Goal: Complete application form

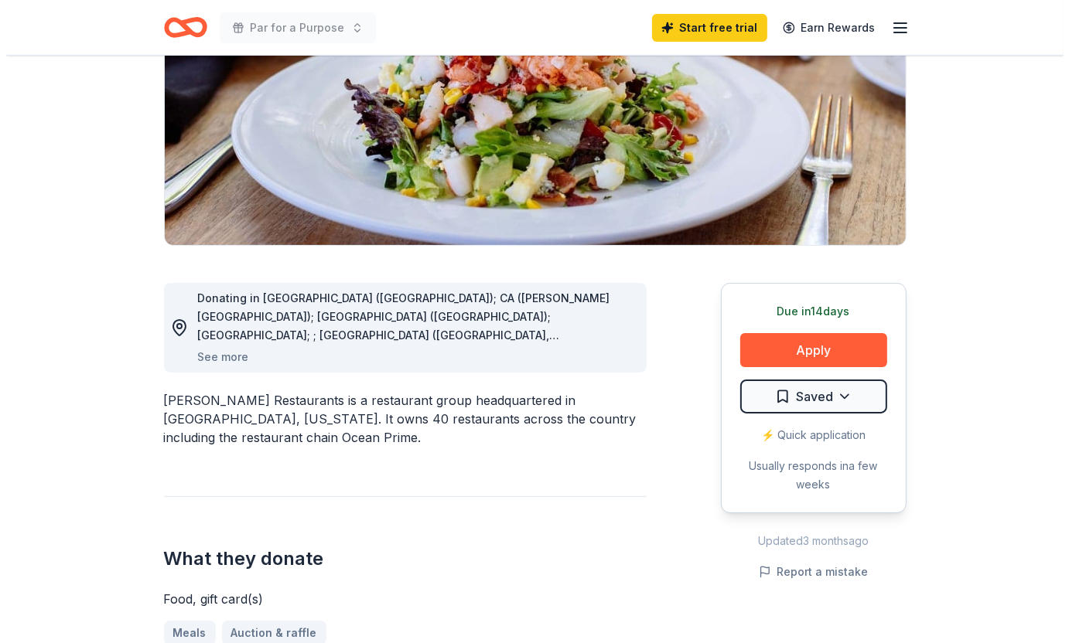
scroll to position [232, 0]
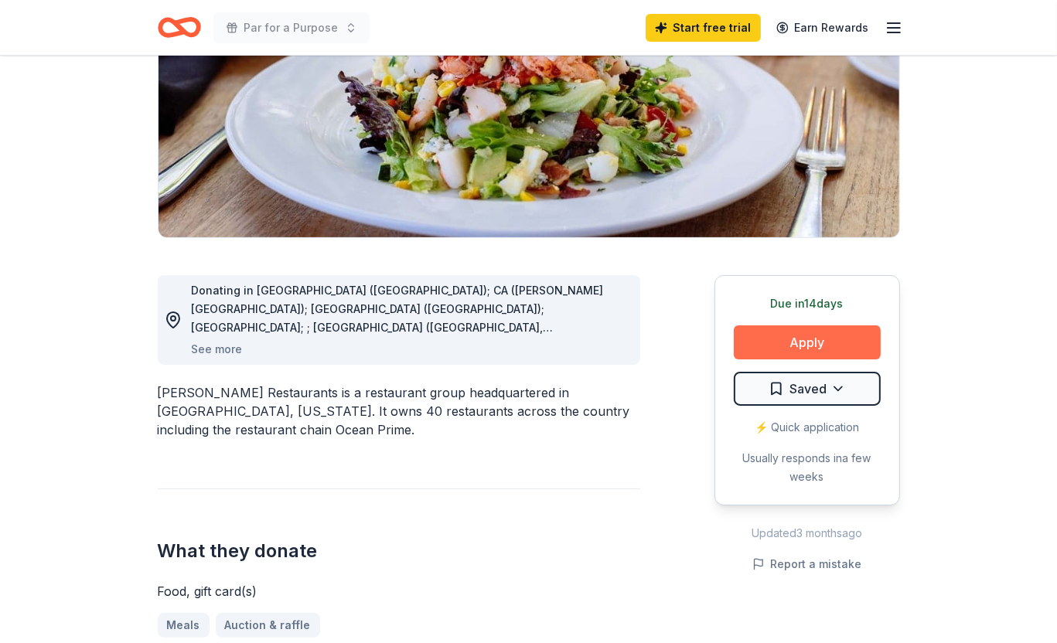
click at [807, 344] on button "Apply" at bounding box center [807, 343] width 147 height 34
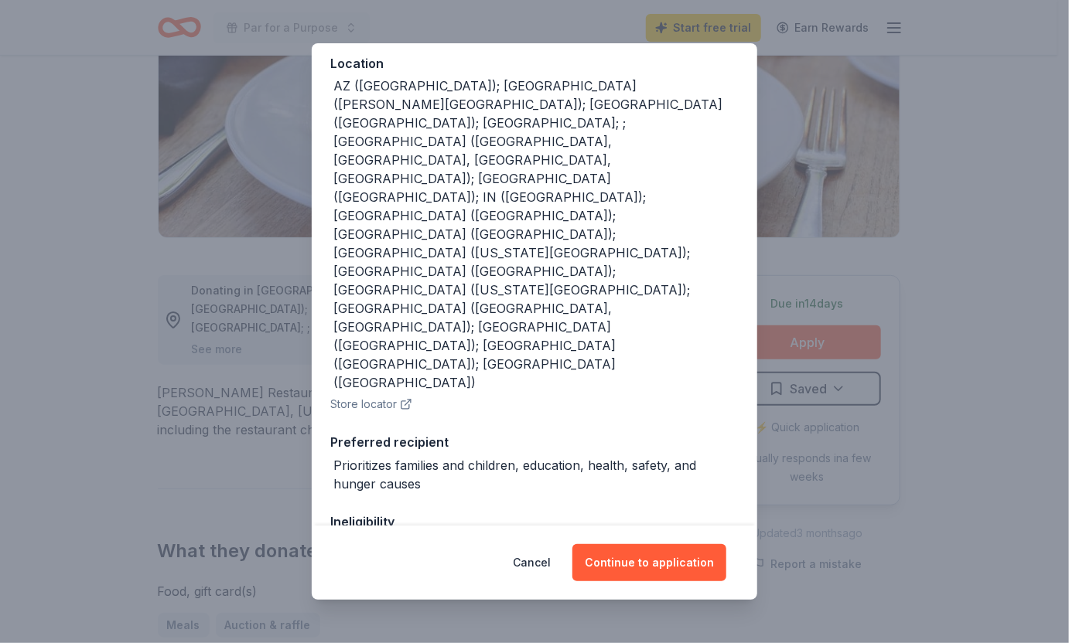
scroll to position [203, 0]
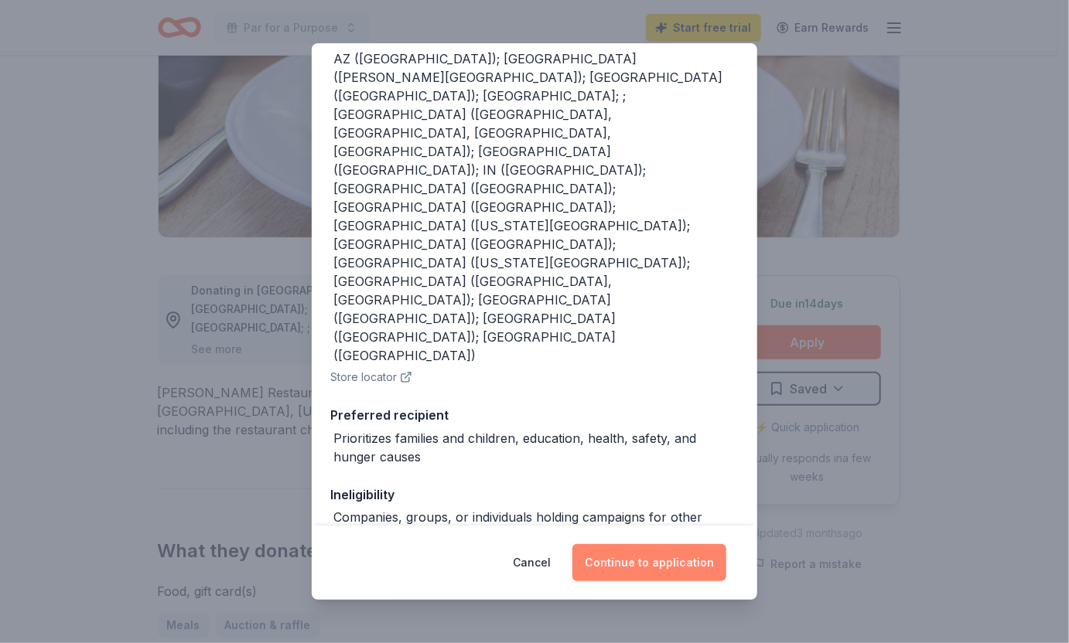
click at [654, 559] on button "Continue to application" at bounding box center [649, 562] width 154 height 37
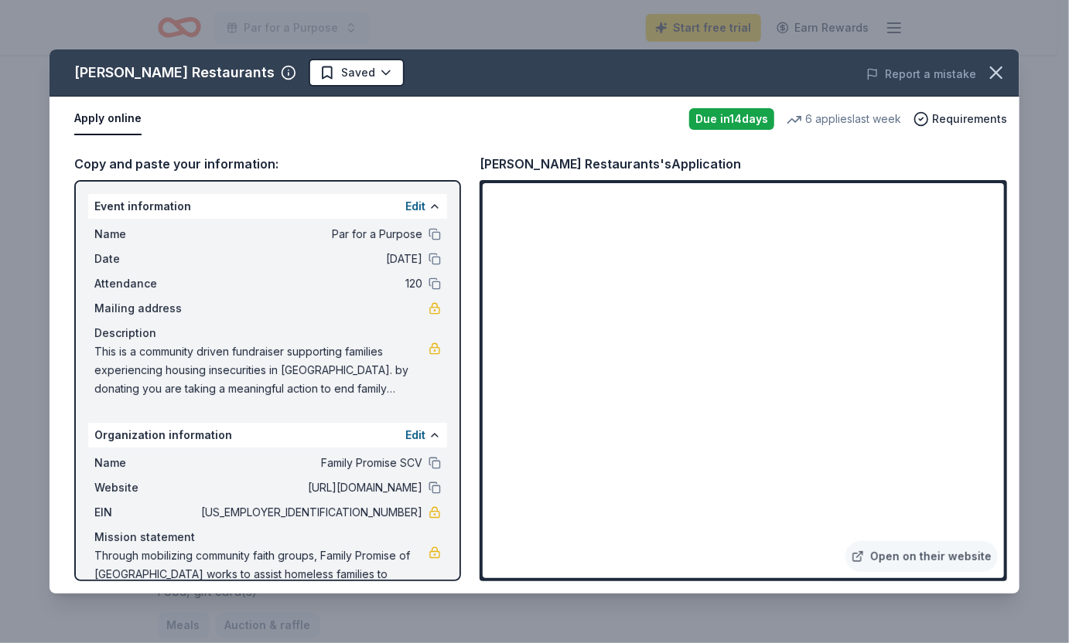
drag, startPoint x: 780, startPoint y: 64, endPoint x: 756, endPoint y: 24, distance: 46.8
drag, startPoint x: 756, startPoint y: 24, endPoint x: 563, endPoint y: 22, distance: 192.6
click at [563, 22] on div "[PERSON_NAME] Restaurants Saved Report a mistake Apply online Due [DATE] 6 appl…" at bounding box center [534, 321] width 1069 height 643
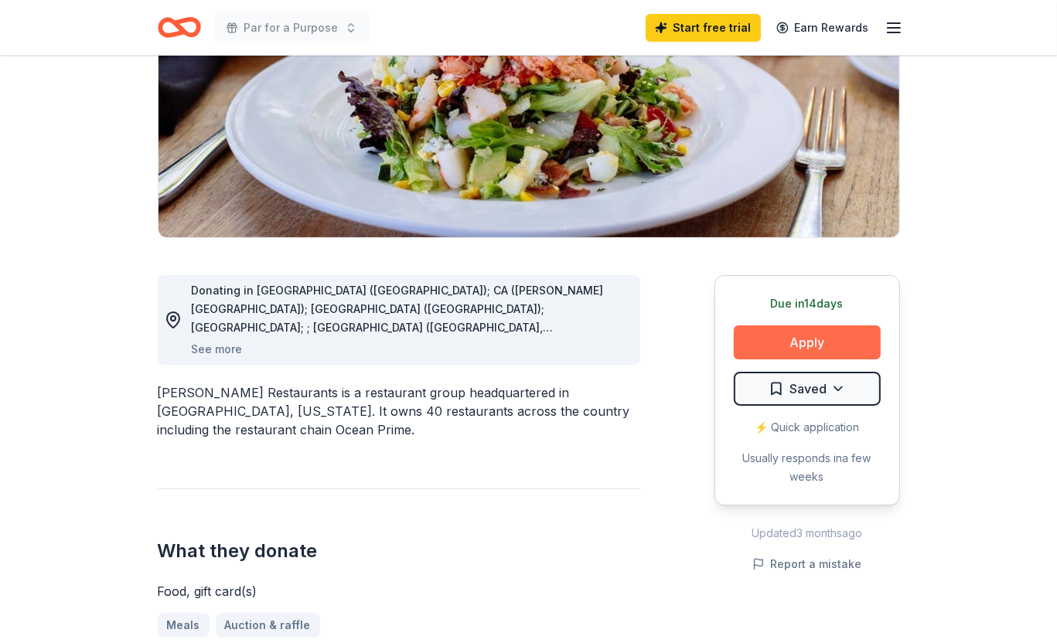
click at [777, 336] on button "Apply" at bounding box center [807, 343] width 147 height 34
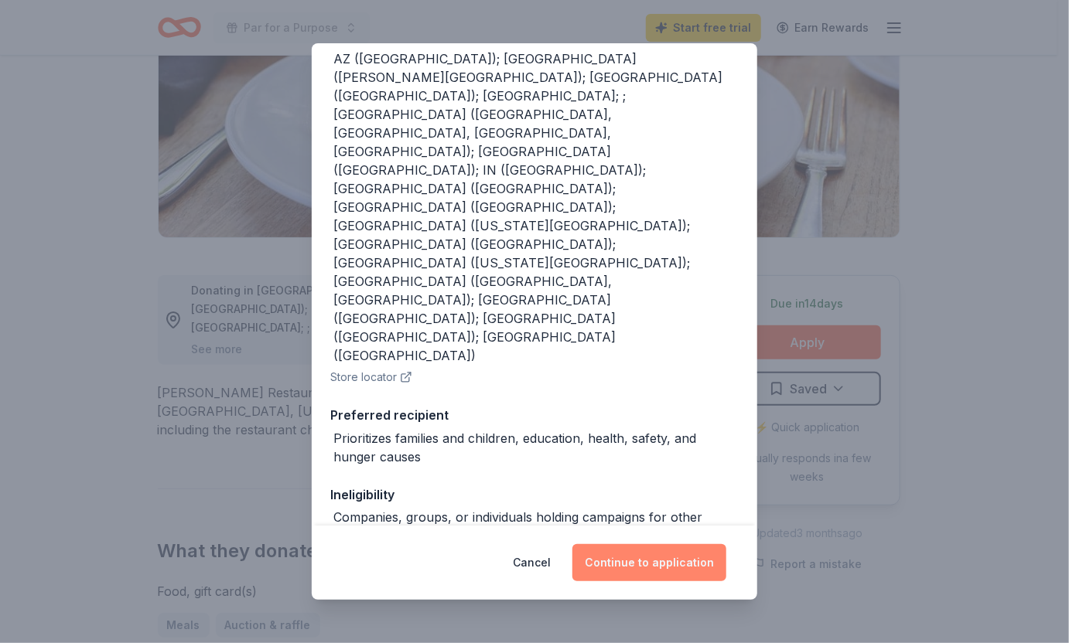
click at [624, 562] on button "Continue to application" at bounding box center [649, 562] width 154 height 37
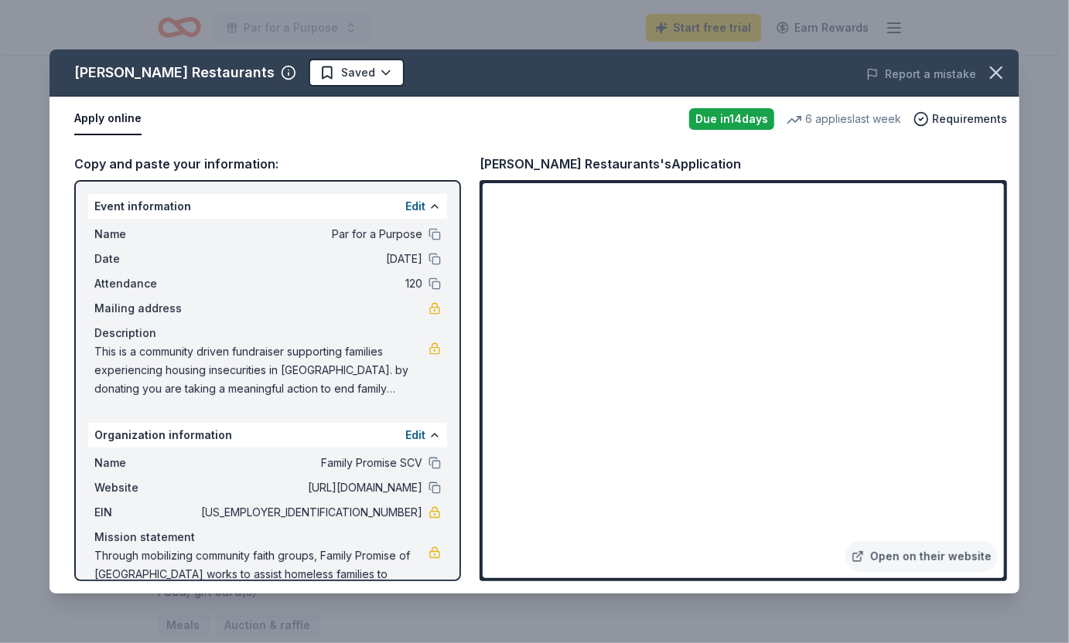
click at [56, 601] on div "[PERSON_NAME] Restaurants Saved Report a mistake Apply online Due [DATE] 6 appl…" at bounding box center [534, 321] width 1069 height 643
